Goal: Task Accomplishment & Management: Use online tool/utility

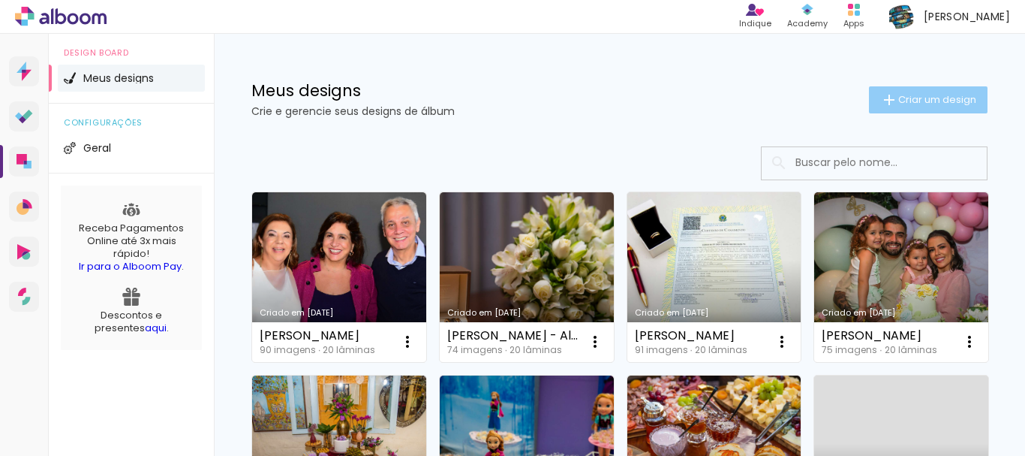
click at [922, 103] on span "Criar um design" at bounding box center [937, 100] width 78 height 10
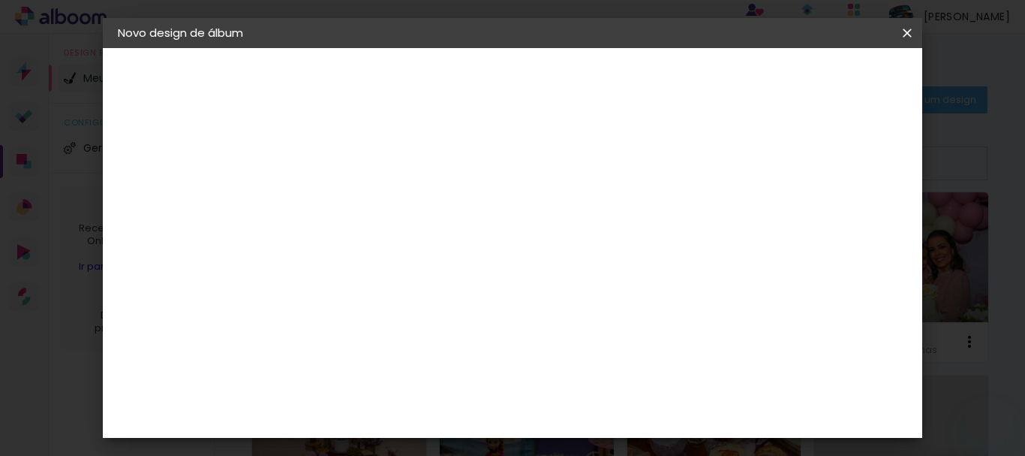
click at [363, 197] on input at bounding box center [363, 201] width 0 height 23
click at [363, 203] on input at bounding box center [363, 201] width 0 height 23
type input "[PERSON_NAME] e [PERSON_NAME]"
type paper-input "[PERSON_NAME] e [PERSON_NAME]"
click at [0, 0] on slot "Avançar" at bounding box center [0, 0] width 0 height 0
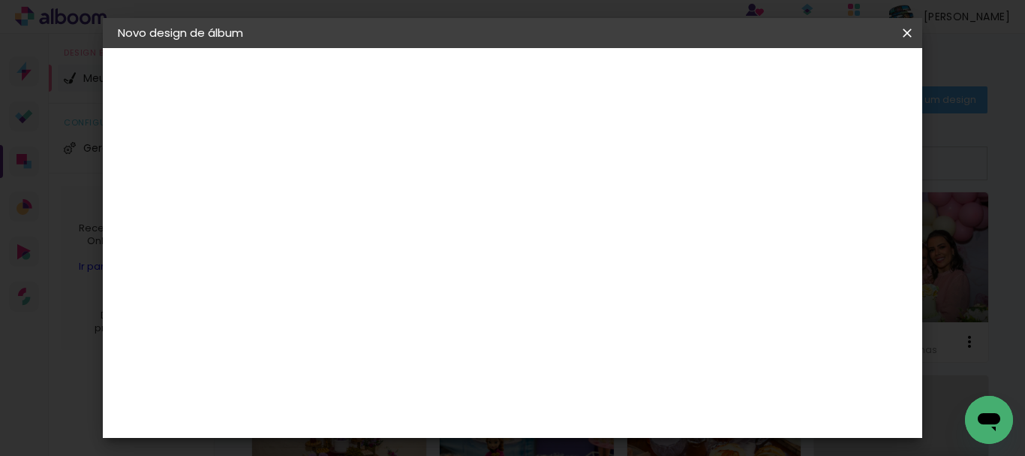
click at [477, 291] on input at bounding box center [402, 285] width 152 height 19
type input "lui"
type paper-input "lui"
click at [429, 345] on div "[PERSON_NAME]" at bounding box center [403, 339] width 100 height 12
click at [612, 237] on paper-item "Tamanho Livre" at bounding box center [545, 228] width 134 height 33
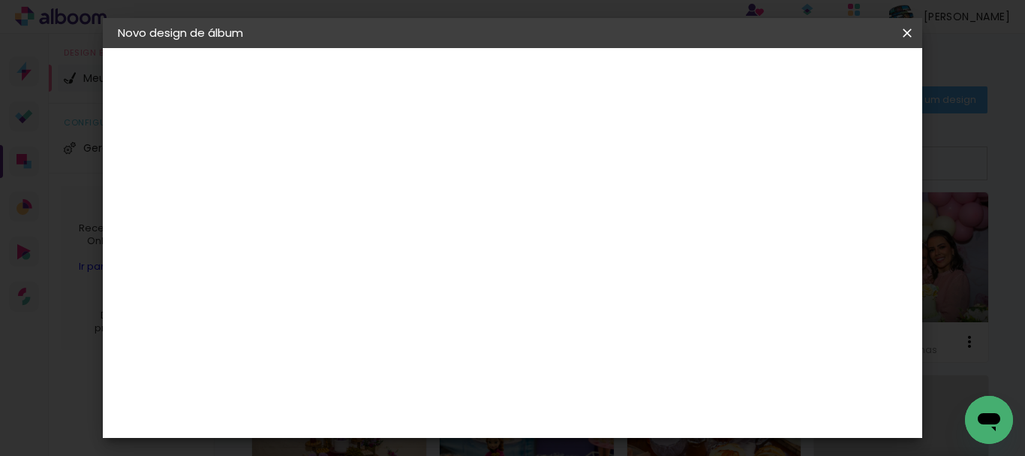
click at [612, 225] on paper-item "Tamanho Livre" at bounding box center [545, 228] width 134 height 33
click at [0, 0] on slot "Tamanho Livre" at bounding box center [0, 0] width 0 height 0
click at [461, 347] on paper-item "[PERSON_NAME]" at bounding box center [391, 339] width 140 height 33
click at [0, 0] on slot "Tamanho Livre" at bounding box center [0, 0] width 0 height 0
click at [453, 342] on div "[PERSON_NAME]" at bounding box center [403, 339] width 100 height 12
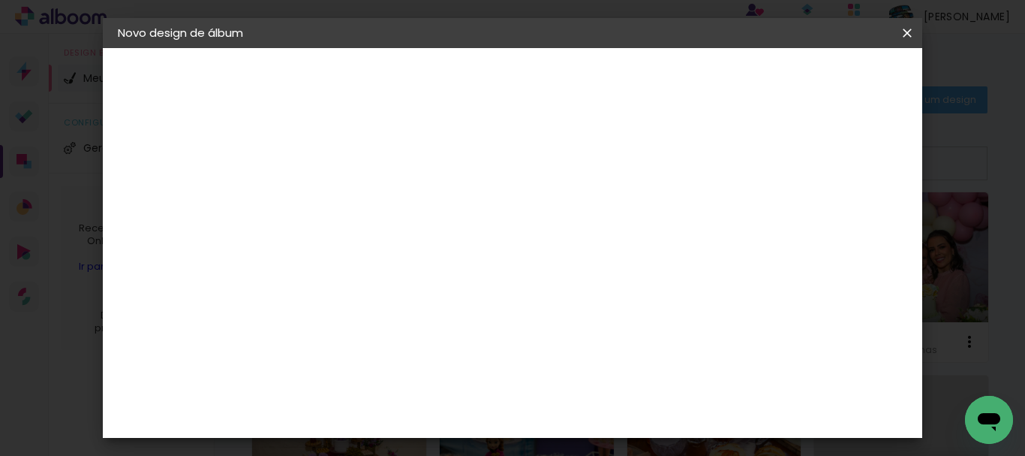
click at [0, 0] on slot "Avançar" at bounding box center [0, 0] width 0 height 0
click at [422, 250] on input "text" at bounding box center [392, 261] width 59 height 23
click at [570, 281] on paper-item "Slim Book" at bounding box center [610, 279] width 300 height 30
type input "Slim Book"
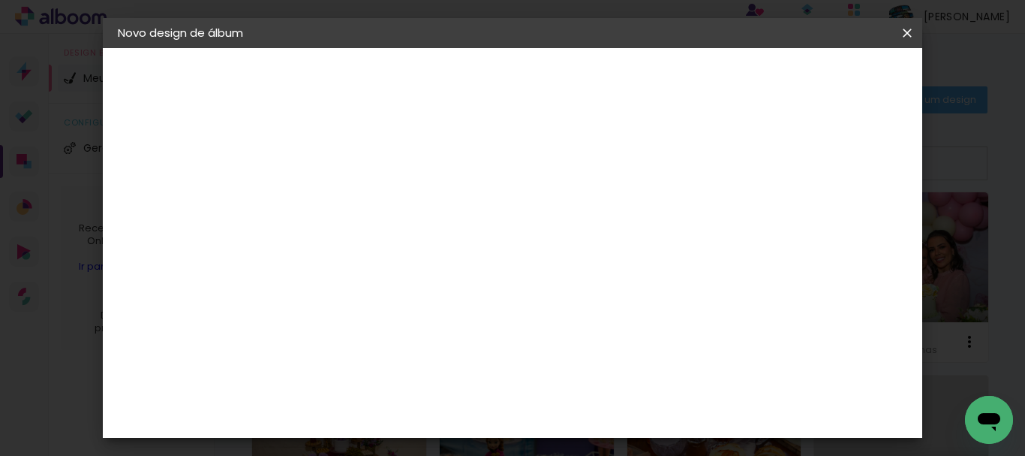
click at [465, 370] on span "30 x 70" at bounding box center [430, 385] width 70 height 31
click at [0, 0] on slot "Avançar" at bounding box center [0, 0] width 0 height 0
click at [613, 80] on span "Iniciar design" at bounding box center [596, 84] width 35 height 21
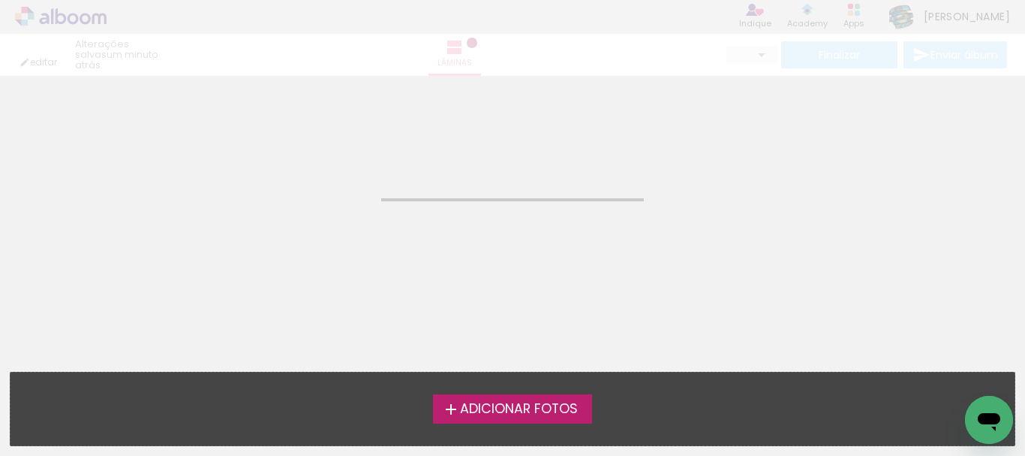
click at [550, 406] on span "Adicionar Fotos" at bounding box center [519, 409] width 118 height 14
click at [0, 0] on input "file" at bounding box center [0, 0] width 0 height 0
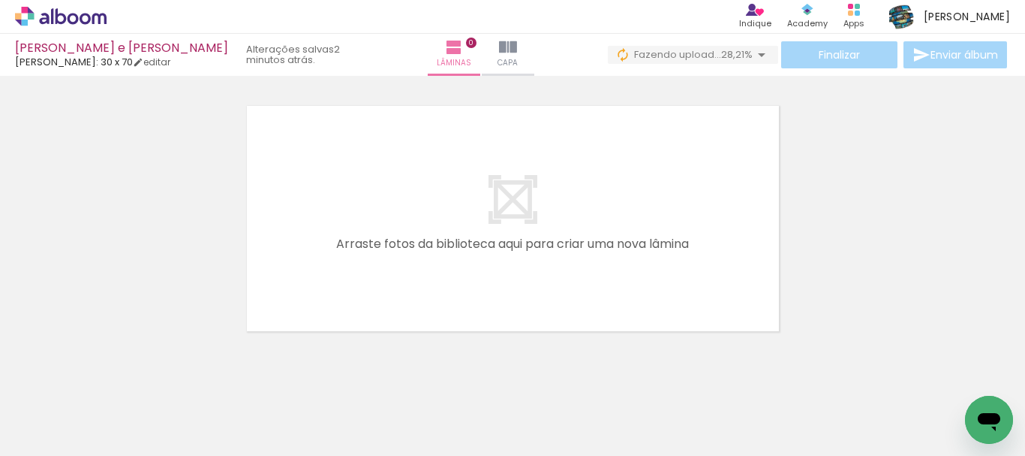
scroll to position [0, 3502]
drag, startPoint x: 637, startPoint y: 442, endPoint x: 664, endPoint y: 442, distance: 27.0
click at [0, 0] on slot at bounding box center [0, 0] width 0 height 0
click at [668, 442] on quentale-thumb at bounding box center [683, 405] width 84 height 86
click at [786, 414] on div at bounding box center [767, 405] width 50 height 74
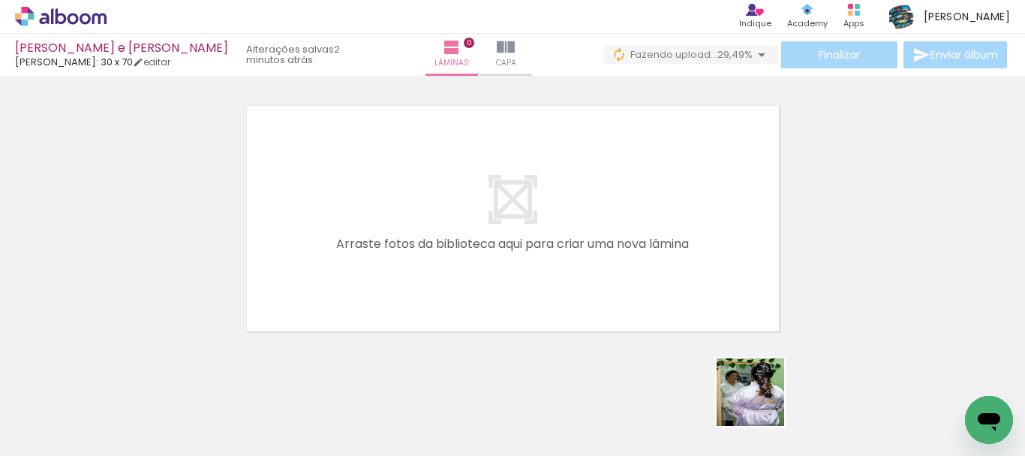
click at [762, 403] on div at bounding box center [767, 405] width 50 height 74
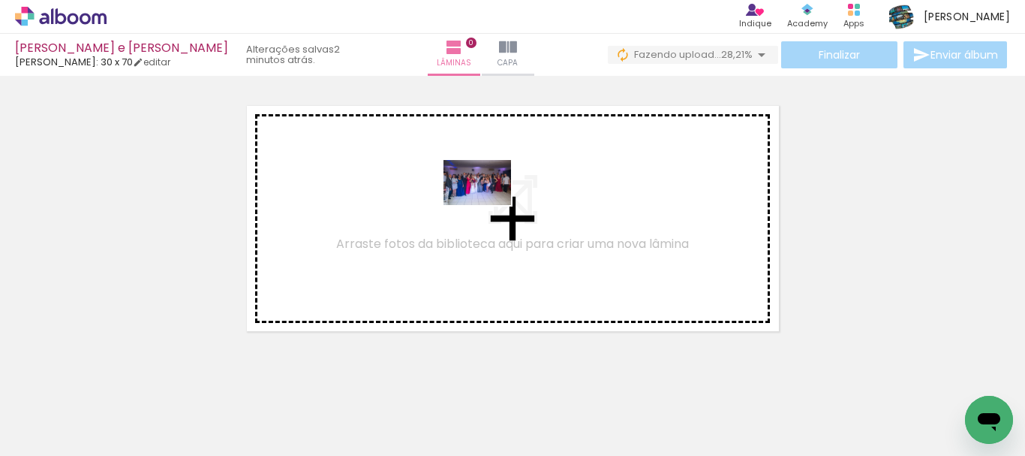
drag, startPoint x: 618, startPoint y: 310, endPoint x: 489, endPoint y: 205, distance: 167.0
click at [489, 205] on quentale-workspace at bounding box center [512, 228] width 1025 height 456
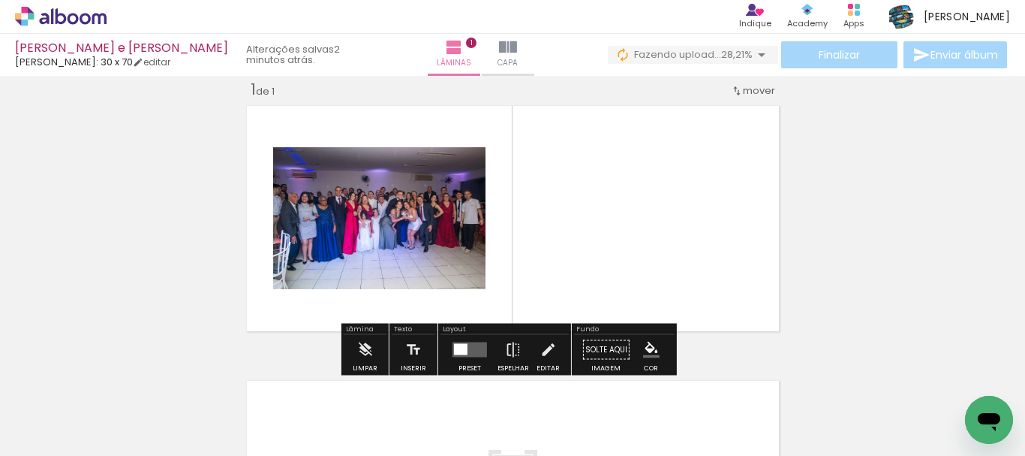
scroll to position [20, 0]
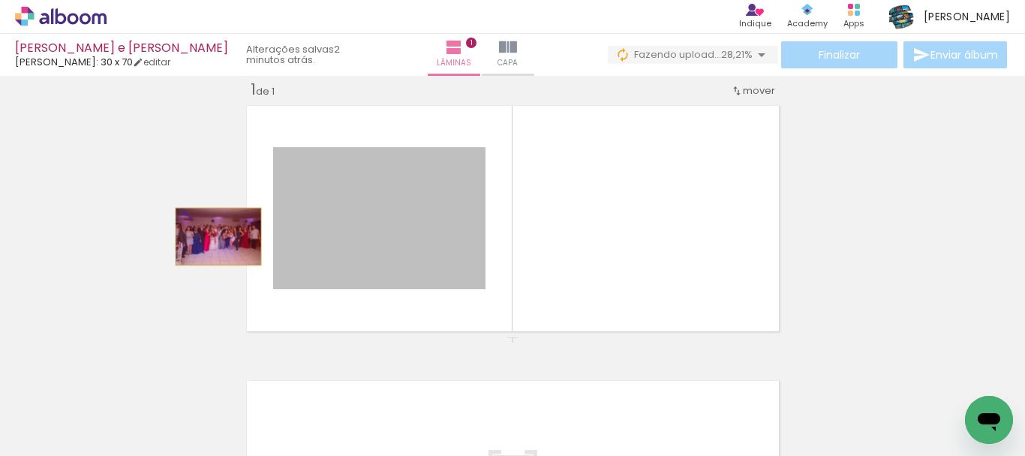
drag, startPoint x: 414, startPoint y: 200, endPoint x: 212, endPoint y: 236, distance: 204.5
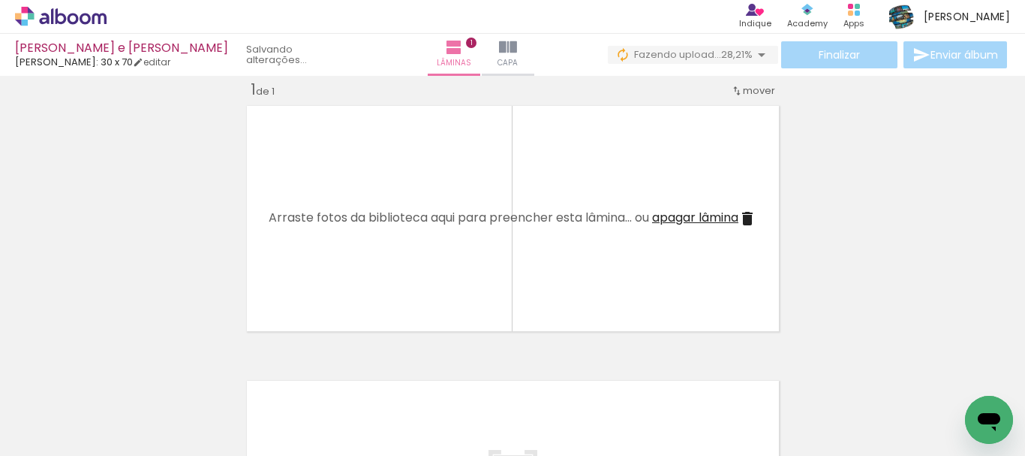
click at [0, 212] on div "Inserir lâmina 1 de 1" at bounding box center [512, 337] width 1025 height 550
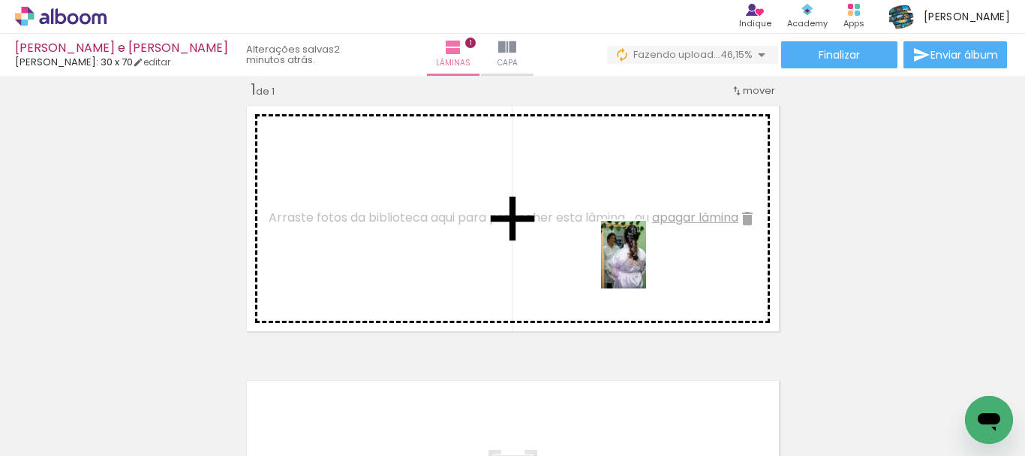
drag, startPoint x: 775, startPoint y: 411, endPoint x: 646, endPoint y: 266, distance: 193.5
click at [646, 266] on quentale-workspace at bounding box center [512, 228] width 1025 height 456
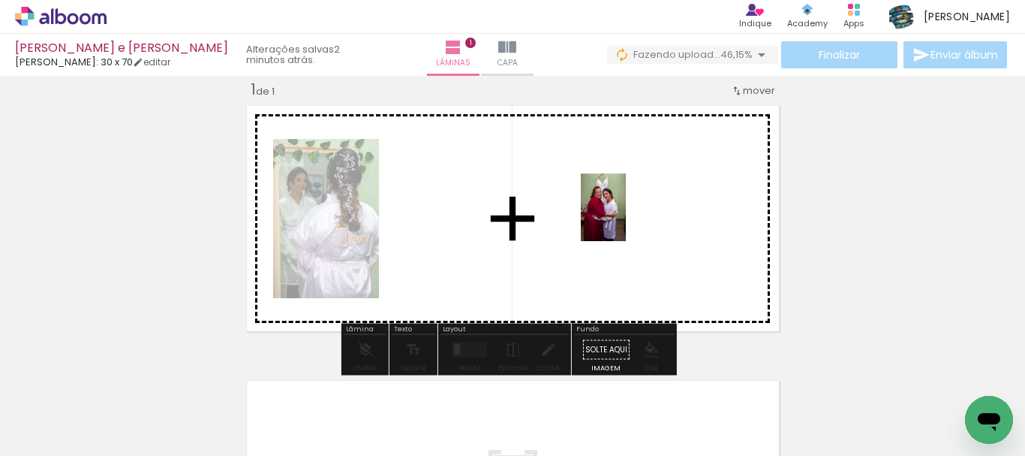
drag, startPoint x: 874, startPoint y: 421, endPoint x: 621, endPoint y: 215, distance: 325.9
click at [621, 215] on quentale-workspace at bounding box center [512, 228] width 1025 height 456
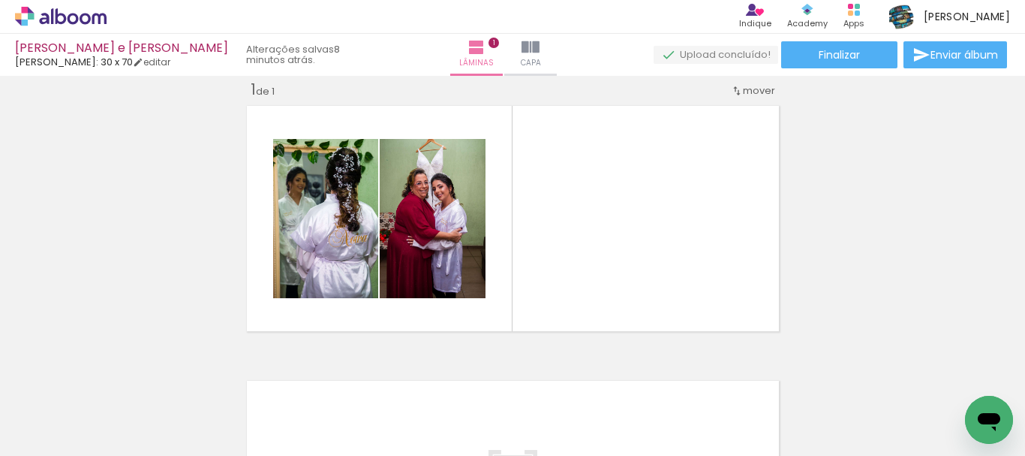
click at [56, 438] on span "Adicionar Fotos" at bounding box center [53, 435] width 45 height 17
click at [0, 0] on input "file" at bounding box center [0, 0] width 0 height 0
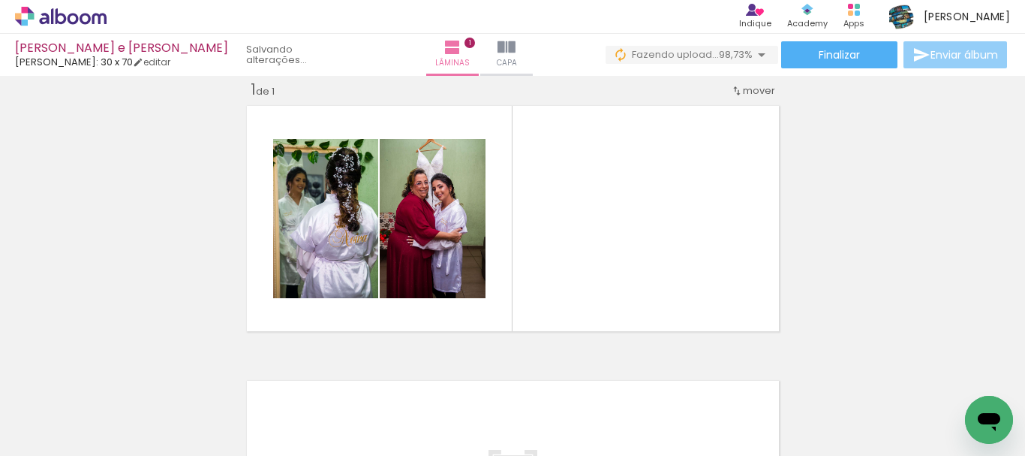
click at [937, 56] on span "Enviar álbum" at bounding box center [965, 55] width 68 height 11
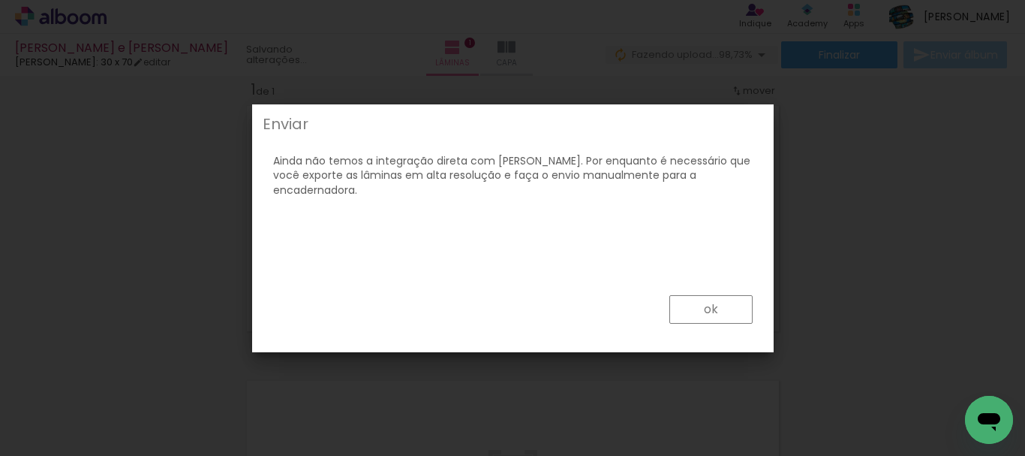
click at [735, 311] on paper-button "ok" at bounding box center [711, 309] width 83 height 29
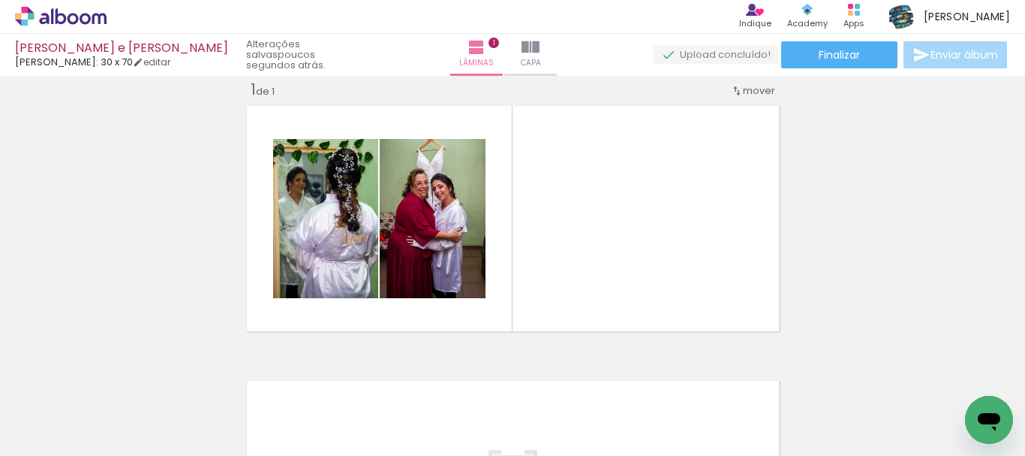
drag, startPoint x: 288, startPoint y: 449, endPoint x: 23, endPoint y: 5, distance: 517.1
click at [877, 59] on paper-button "Finalizar" at bounding box center [839, 54] width 116 height 27
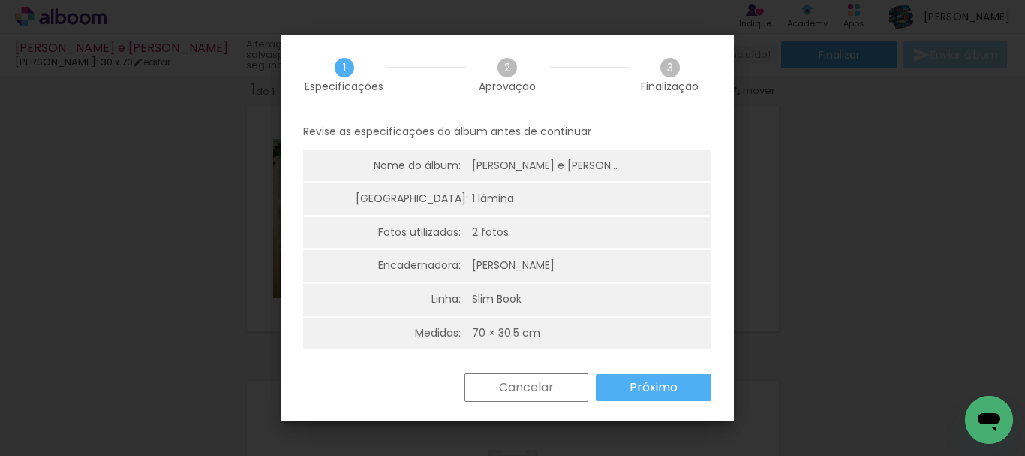
click at [0, 0] on slot "Próximo" at bounding box center [0, 0] width 0 height 0
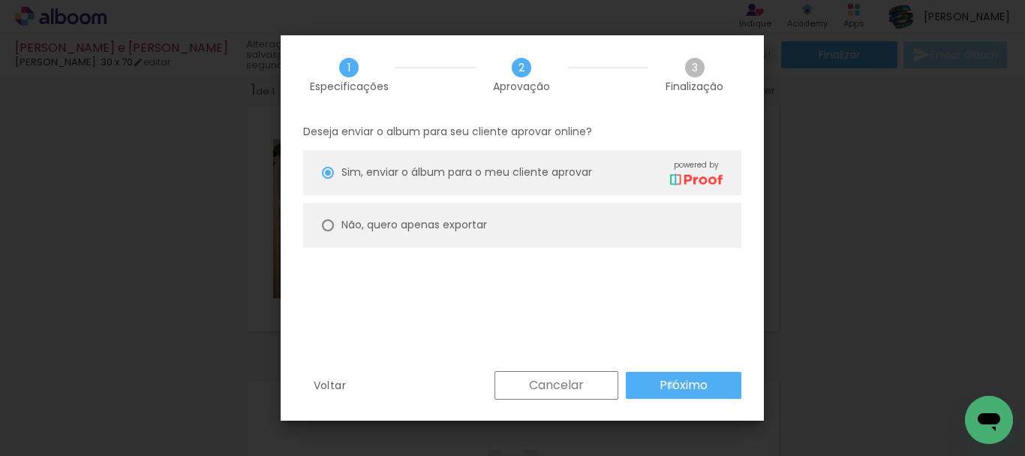
click at [0, 0] on slot "Próximo" at bounding box center [0, 0] width 0 height 0
